Goal: Understand process/instructions

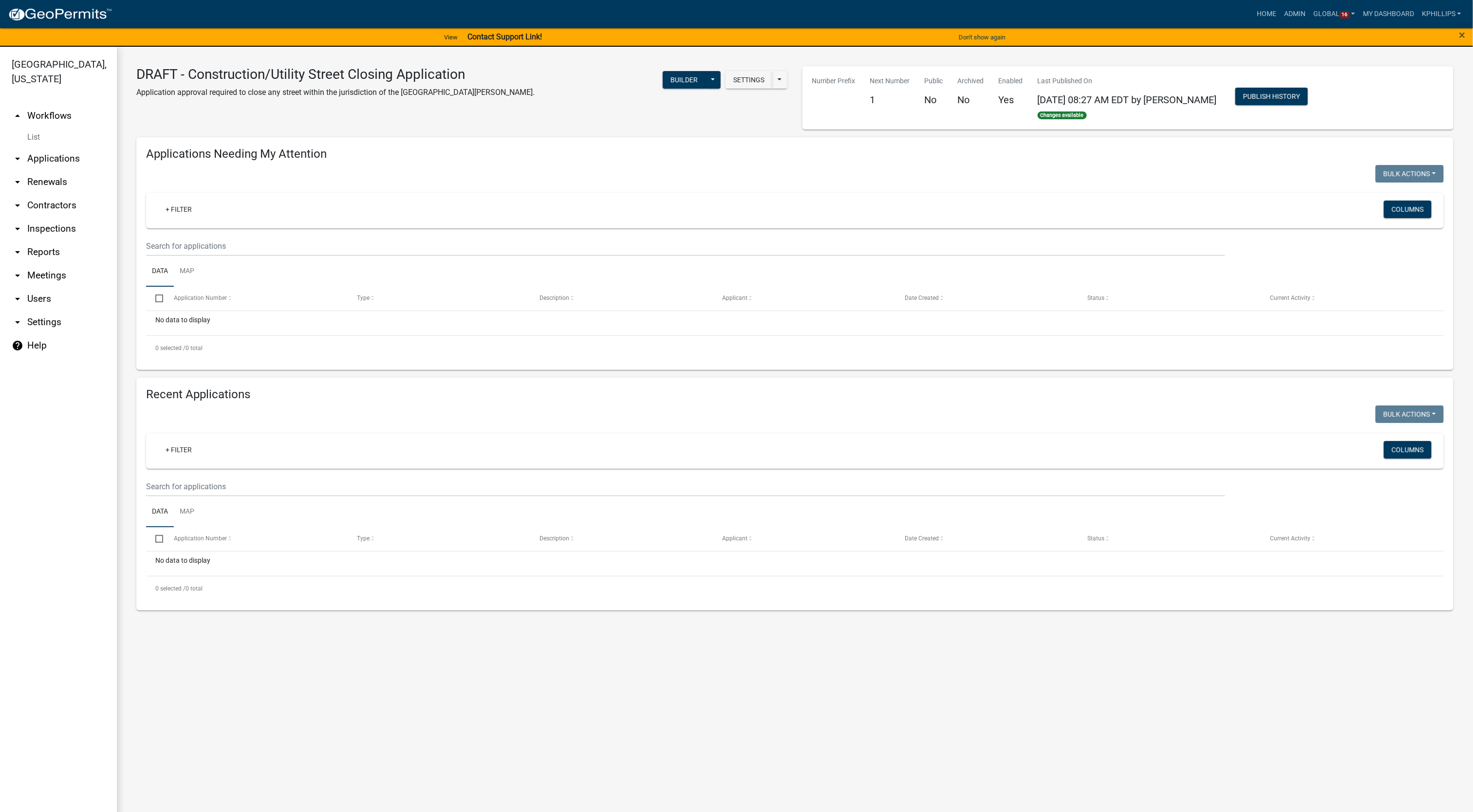
click at [65, 22] on link at bounding box center [59, 14] width 104 height 20
click at [57, 104] on link "arrow_drop_up Workflows" at bounding box center [58, 116] width 117 height 23
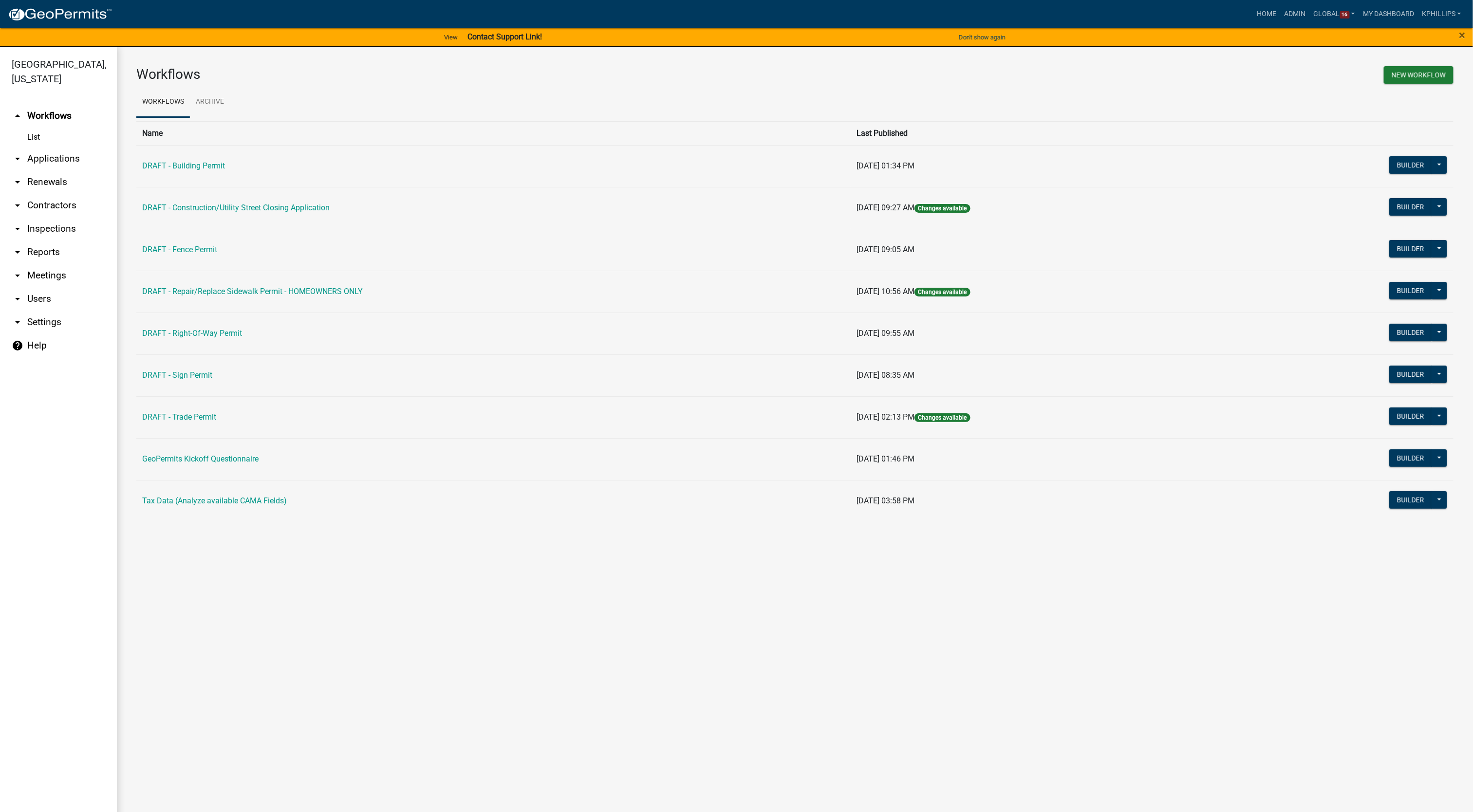
drag, startPoint x: 138, startPoint y: 254, endPoint x: 220, endPoint y: 251, distance: 82.1
click at [220, 251] on td "DRAFT - Fence Permit" at bounding box center [493, 249] width 715 height 42
copy link "DRAFT - Fence Permit"
click at [203, 731] on main "Workflows New Workflow Workflows Archive Name Last Published DRAFT - Building P…" at bounding box center [795, 435] width 1356 height 777
click at [531, 693] on main "Workflows New Workflow Workflows Archive Name Last Published DRAFT - Building P…" at bounding box center [795, 435] width 1356 height 777
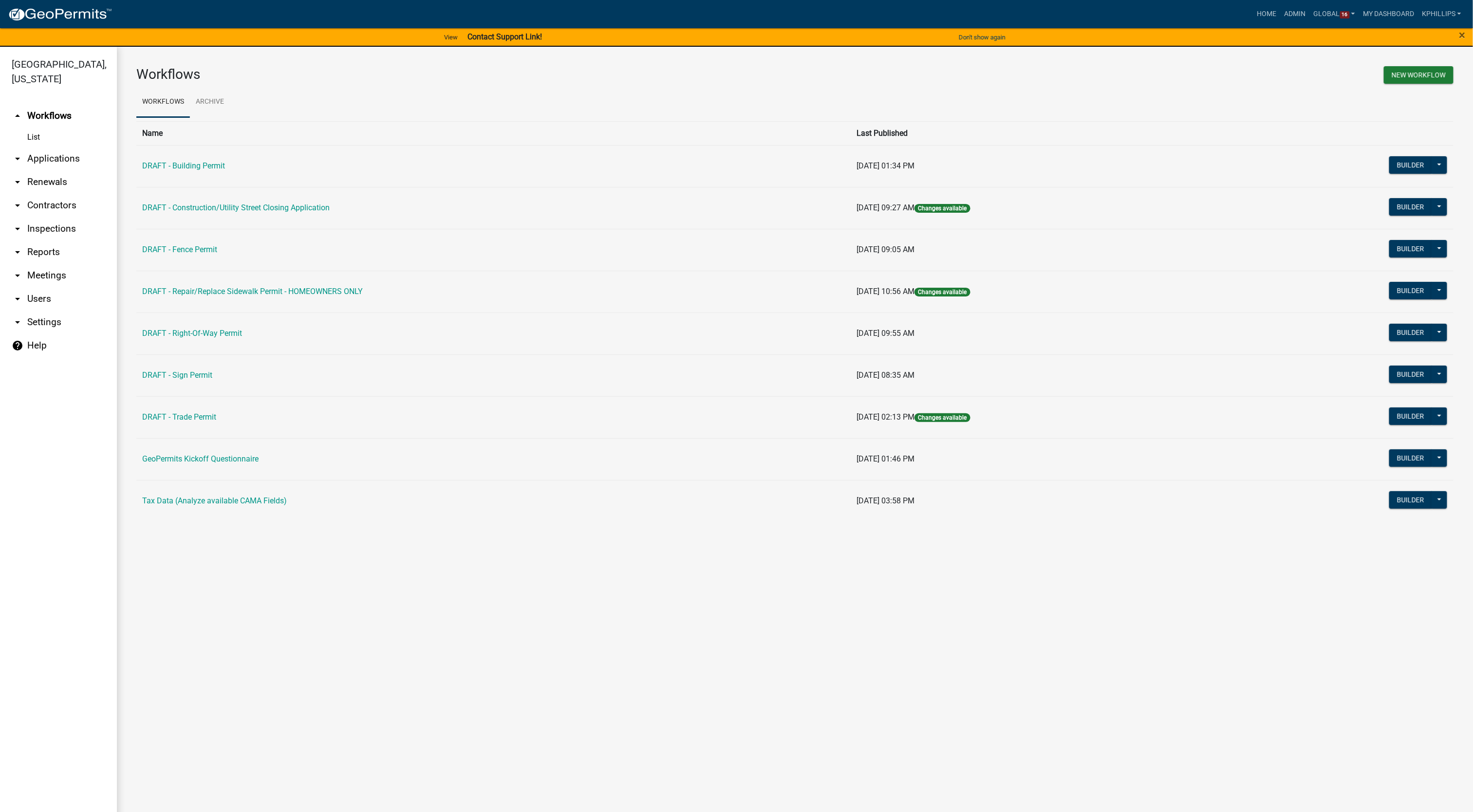
click at [760, 710] on main "Workflows New Workflow Workflows Archive Name Last Published DRAFT - Building P…" at bounding box center [795, 435] width 1356 height 777
drag, startPoint x: 137, startPoint y: 252, endPoint x: 222, endPoint y: 237, distance: 86.3
click at [222, 237] on td "DRAFT - Fence Permit" at bounding box center [493, 249] width 715 height 42
copy link "DRAFT - Fence Permit"
click at [666, 76] on h3 "Workflows" at bounding box center [462, 75] width 652 height 17
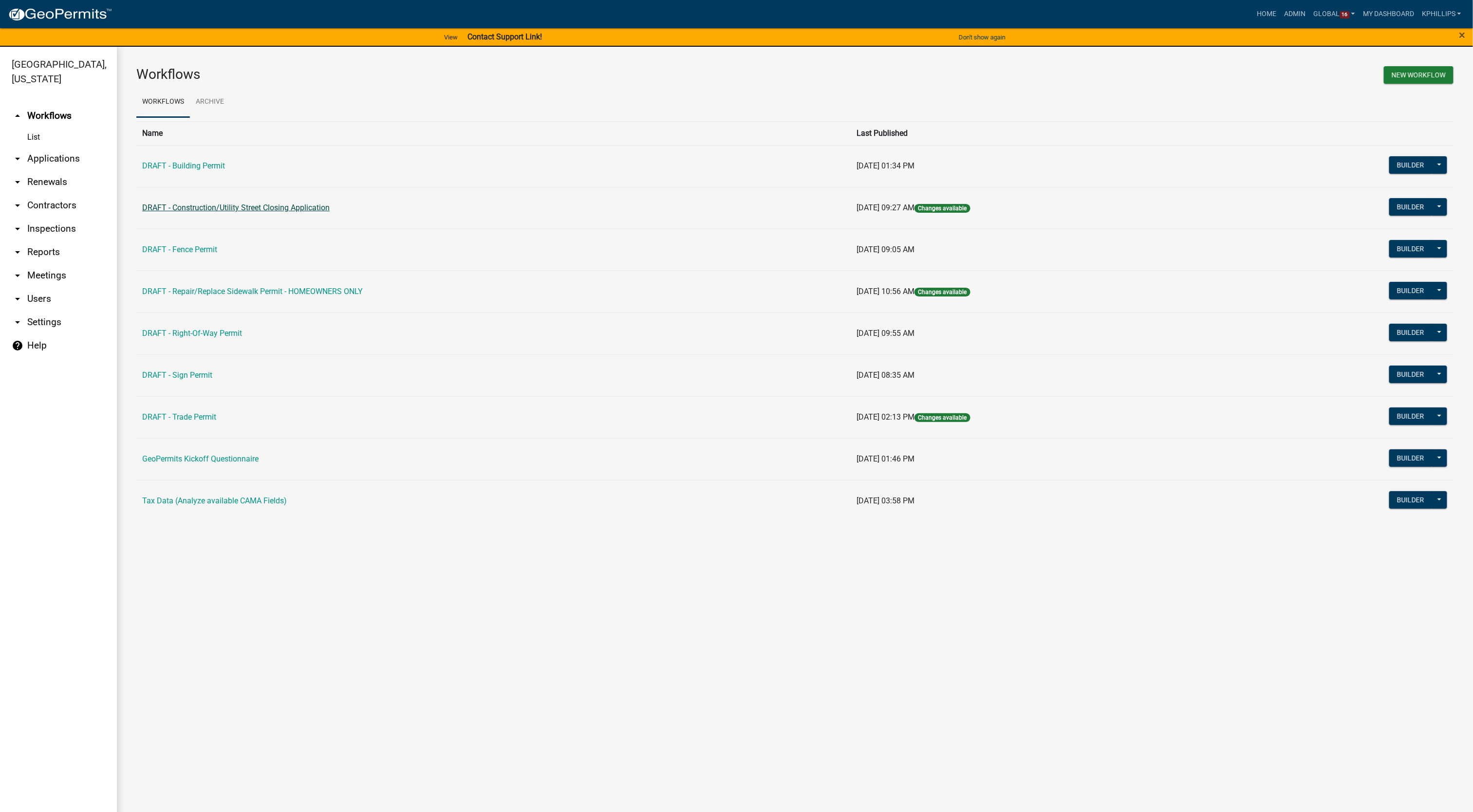
click at [213, 206] on link "DRAFT - Construction/Utility Street Closing Application" at bounding box center [236, 208] width 188 height 9
click at [1400, 209] on button "Builder" at bounding box center [1411, 207] width 43 height 17
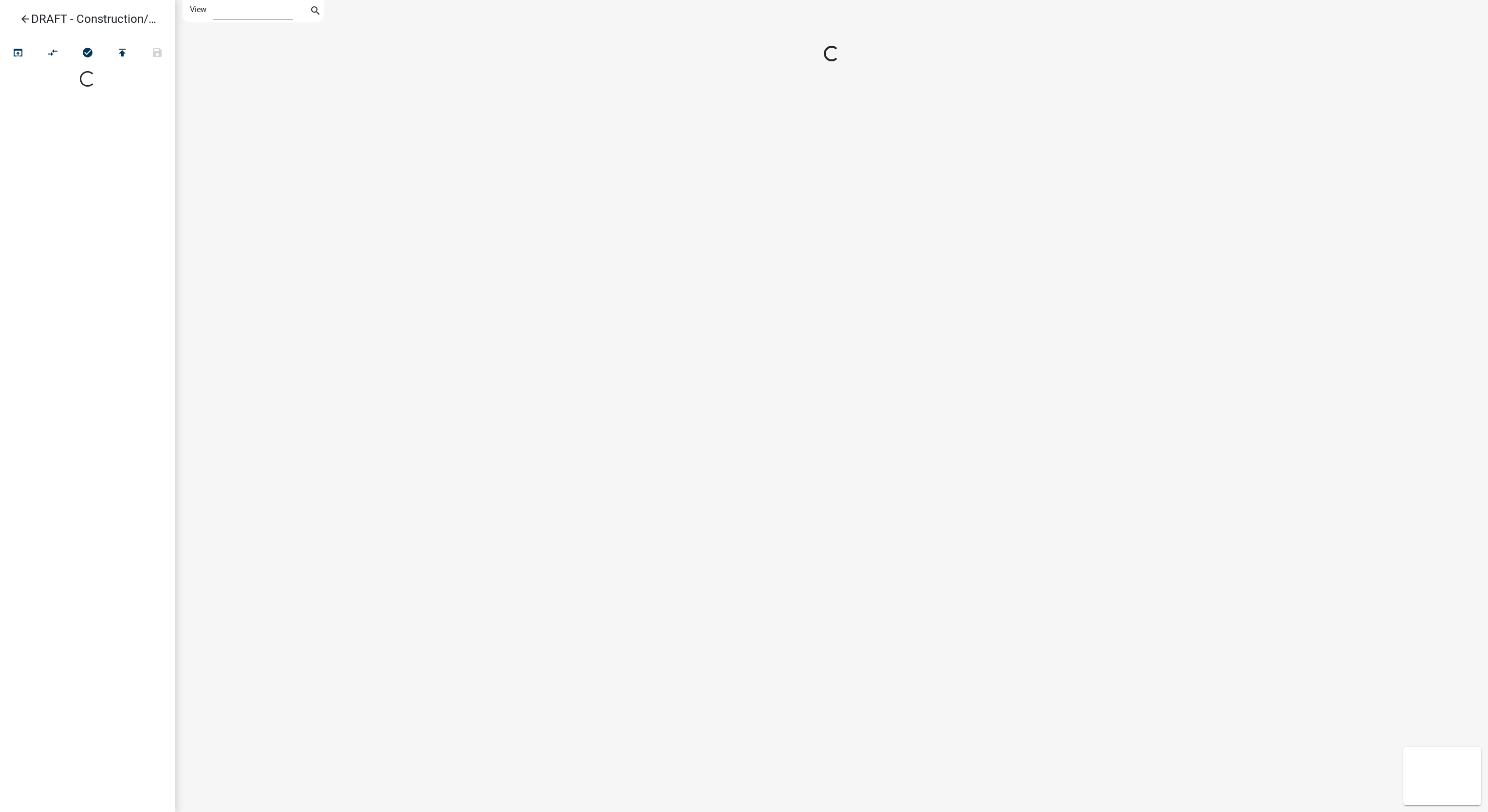
select select "1"
click at [28, 14] on icon "arrow_back" at bounding box center [25, 20] width 12 height 14
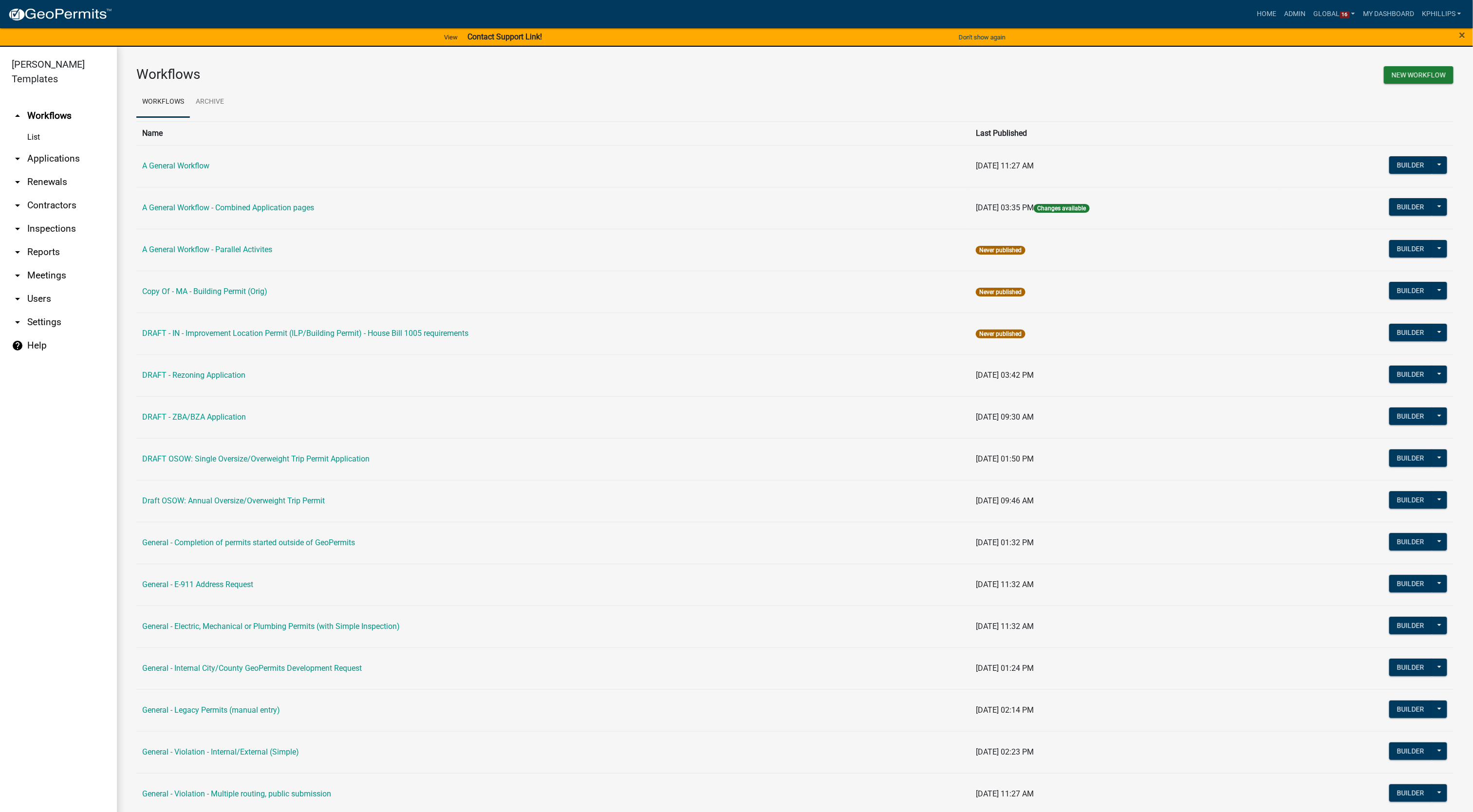
click at [39, 334] on link "help Help" at bounding box center [58, 345] width 117 height 23
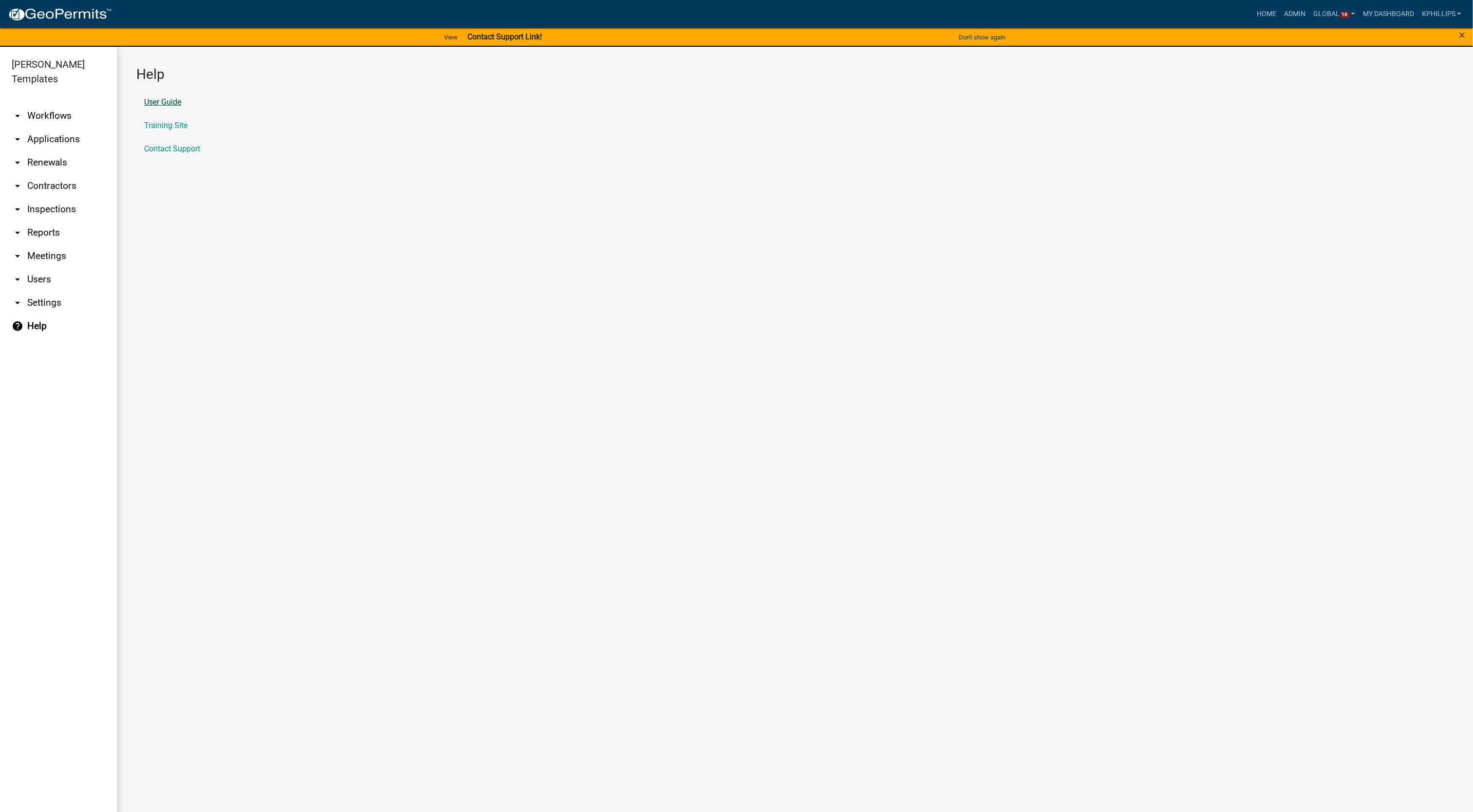
click at [172, 100] on link "User Guide" at bounding box center [163, 102] width 37 height 8
